Goal: Check status

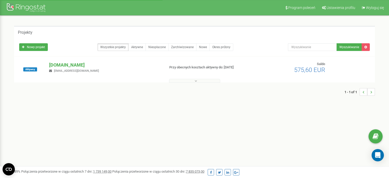
click at [66, 65] on p "[DOMAIN_NAME]" at bounding box center [105, 65] width 112 height 7
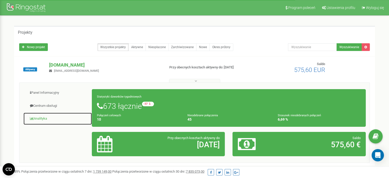
click at [49, 121] on link "Analityka" at bounding box center [57, 118] width 69 height 13
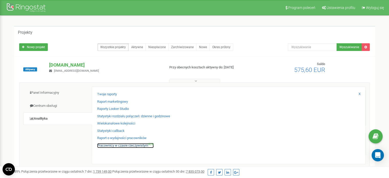
click at [133, 146] on link "Pracownicy w czasie rzeczywistym NEW" at bounding box center [125, 145] width 57 height 5
click at [128, 146] on link "Pracownicy w czasie rzeczywistym NEW" at bounding box center [125, 145] width 57 height 5
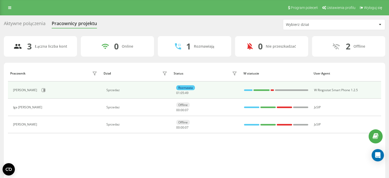
click at [111, 92] on div "Sprzedaz" at bounding box center [137, 90] width 62 height 4
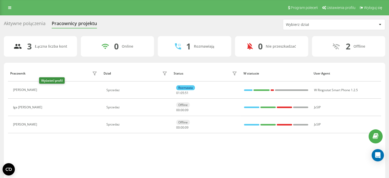
click at [42, 92] on button at bounding box center [43, 90] width 6 height 7
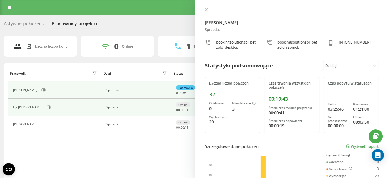
drag, startPoint x: 48, startPoint y: 109, endPoint x: 46, endPoint y: 106, distance: 3.3
click at [47, 107] on div "Iga Kaźmierczak" at bounding box center [55, 107] width 85 height 9
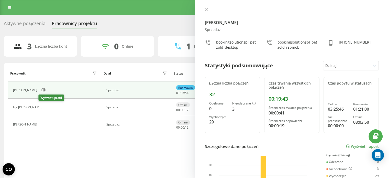
click at [46, 108] on icon at bounding box center [48, 107] width 4 height 4
